Goal: Transaction & Acquisition: Purchase product/service

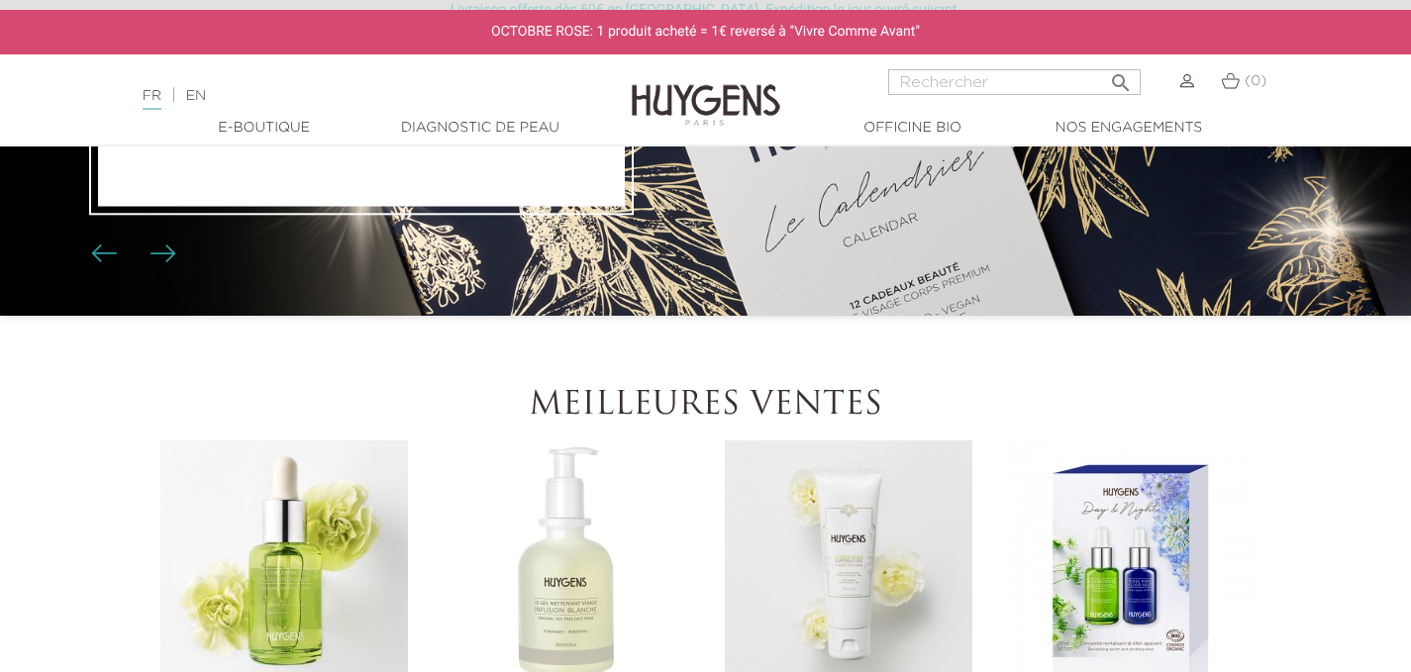
scroll to position [328, 0]
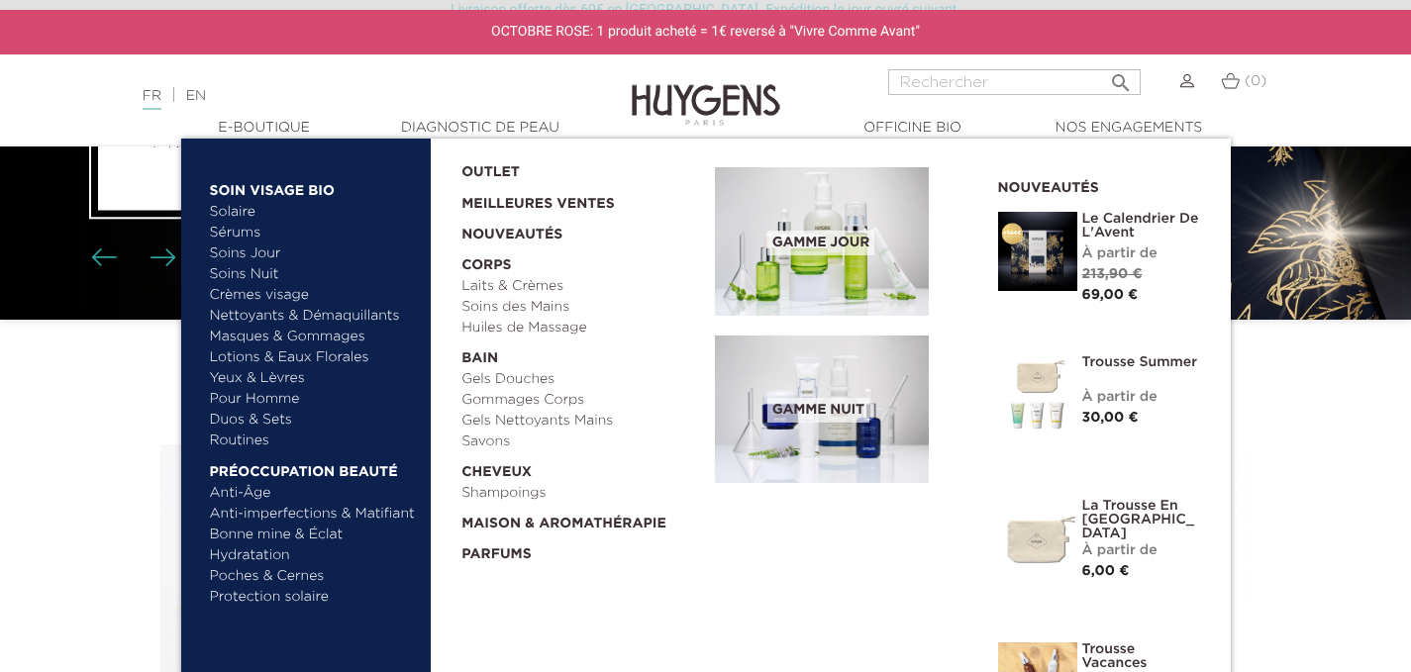
click at [257, 127] on link "  E-Boutique" at bounding box center [264, 128] width 198 height 21
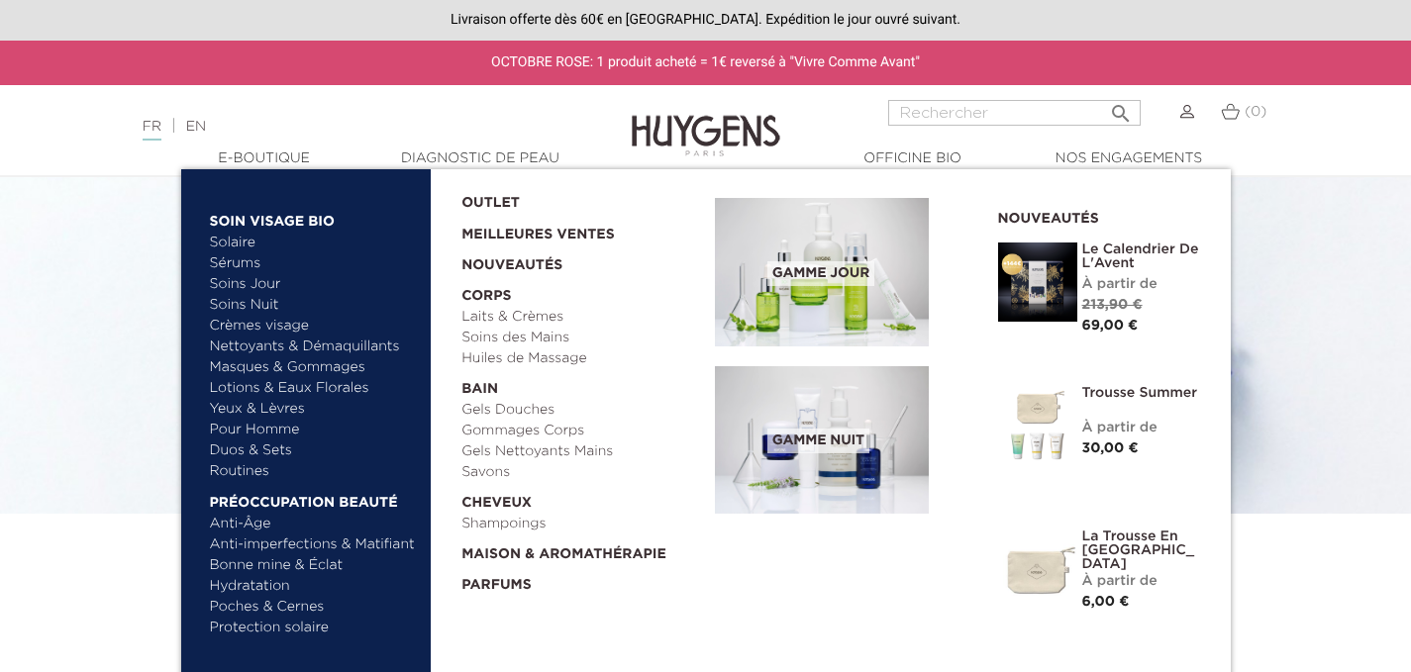
click at [279, 447] on link "Duos & Sets" at bounding box center [313, 451] width 207 height 21
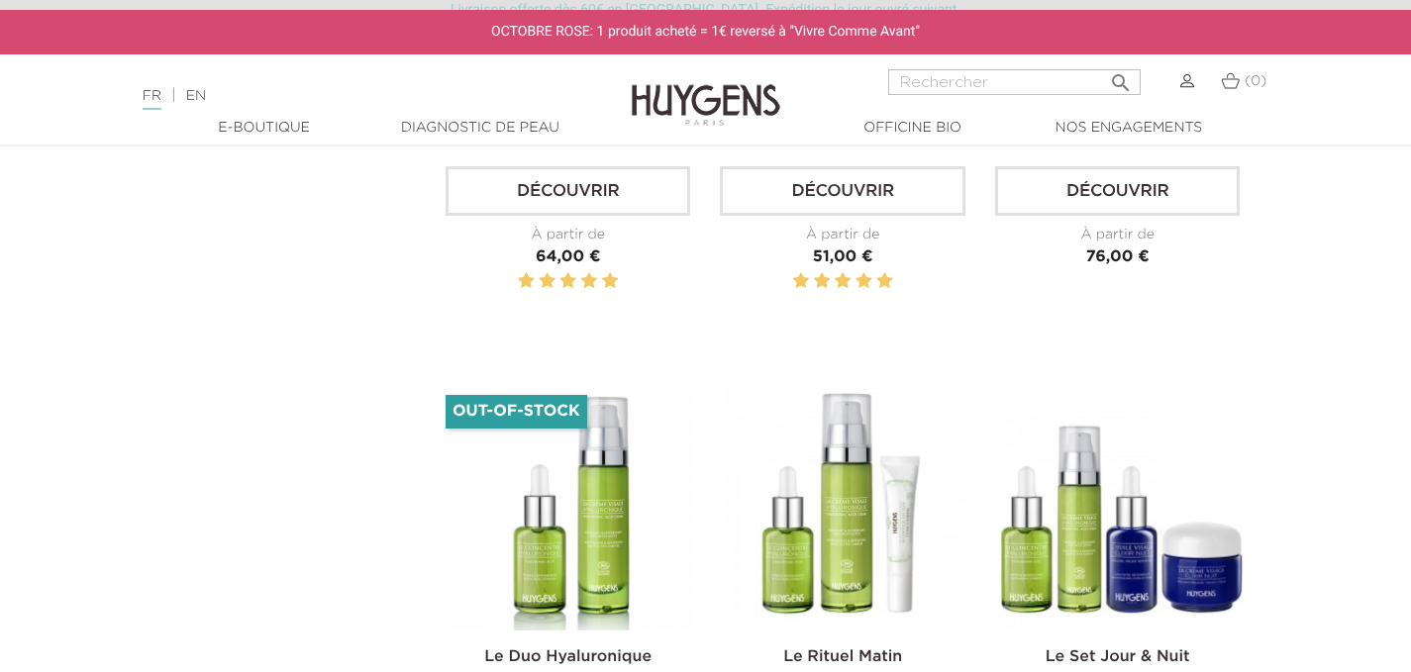
scroll to position [1652, 0]
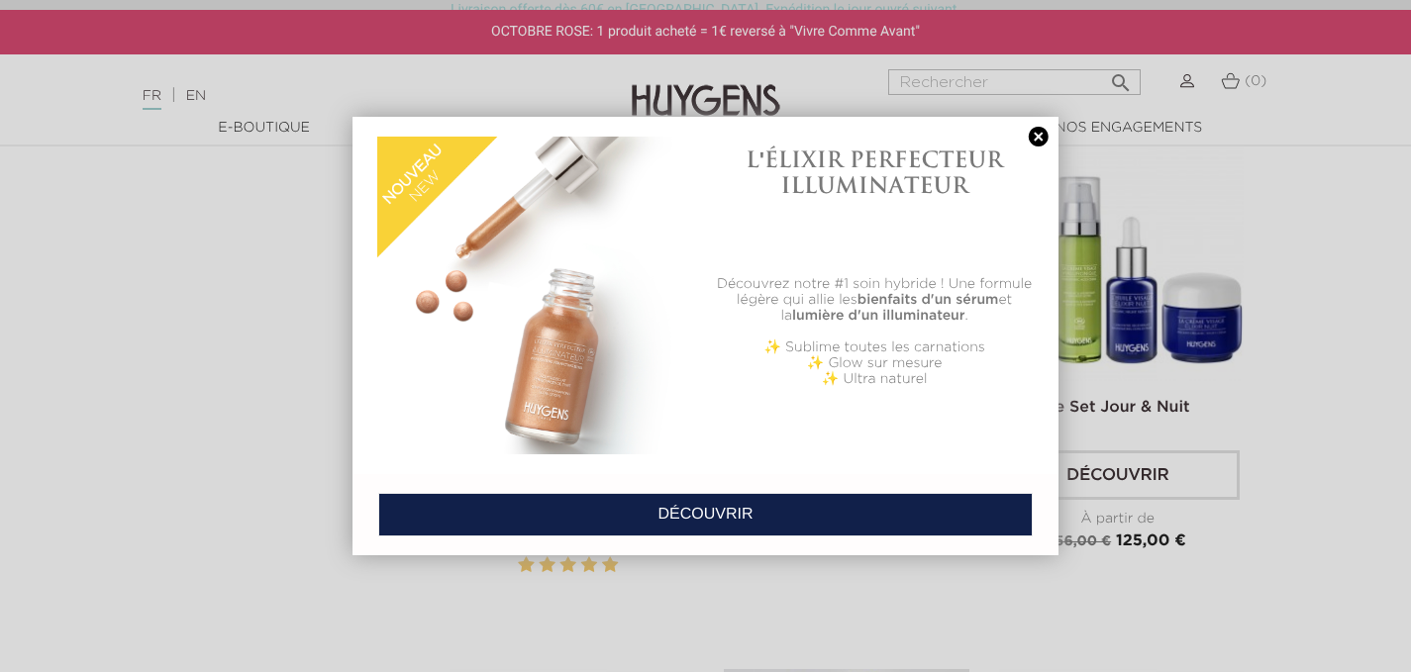
click at [1042, 142] on link at bounding box center [1039, 137] width 28 height 21
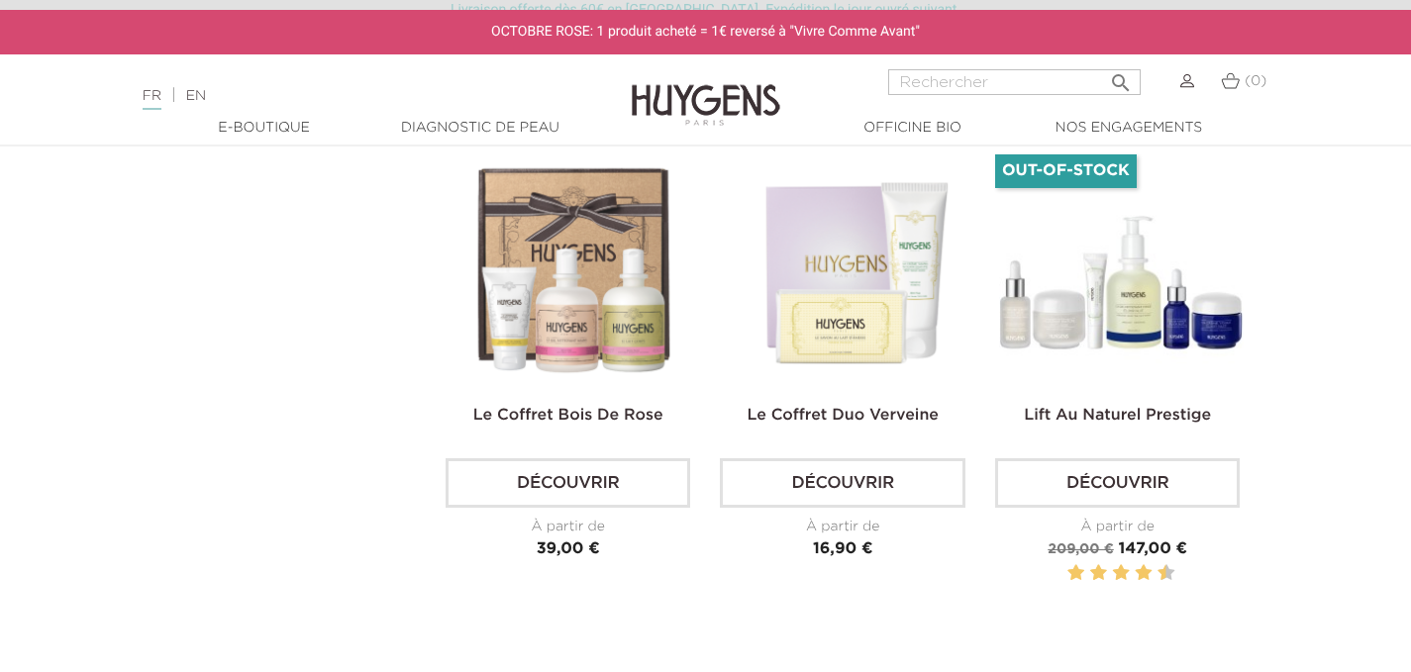
scroll to position [4264, 0]
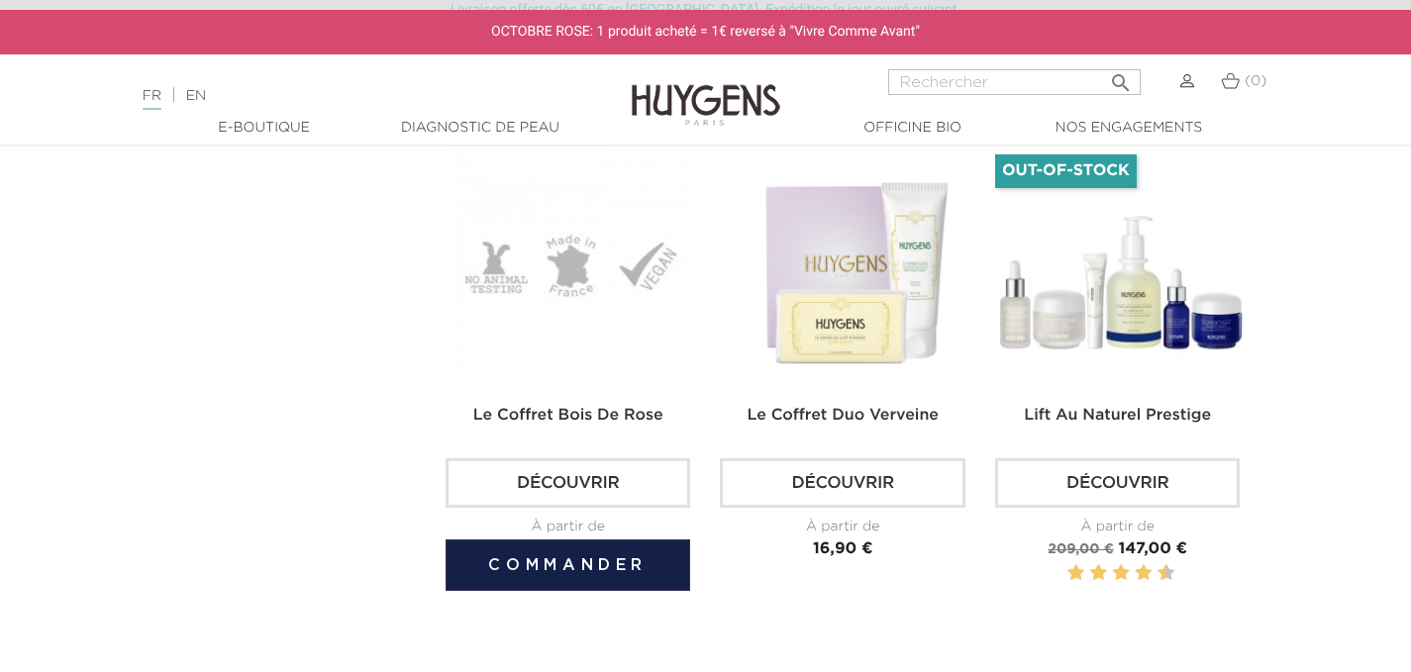
click at [599, 471] on link "Découvrir" at bounding box center [568, 484] width 245 height 50
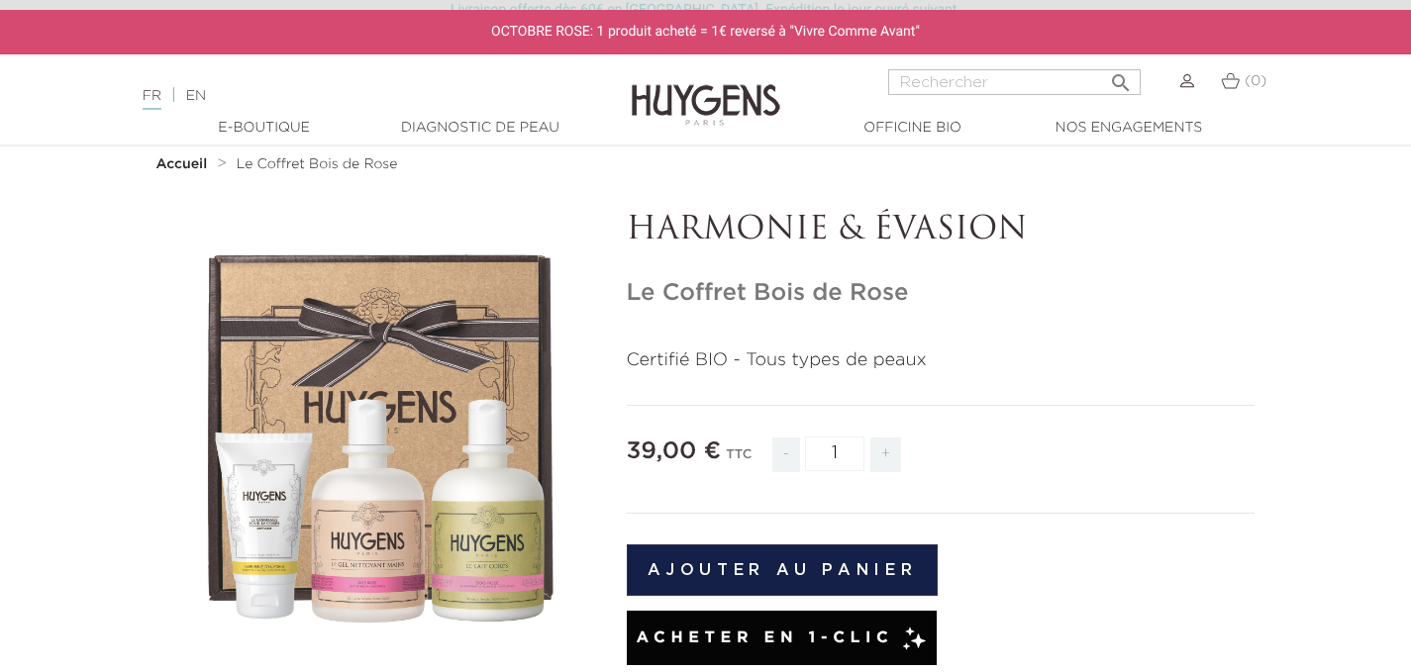
scroll to position [49, 0]
